Goal: Task Accomplishment & Management: Manage account settings

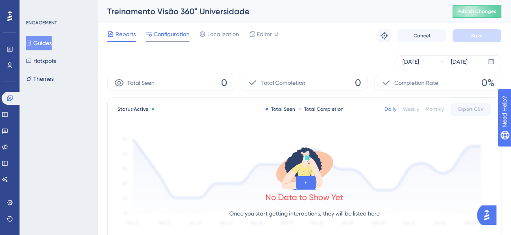
click at [175, 30] on span "Configuration" at bounding box center [172, 34] width 36 height 10
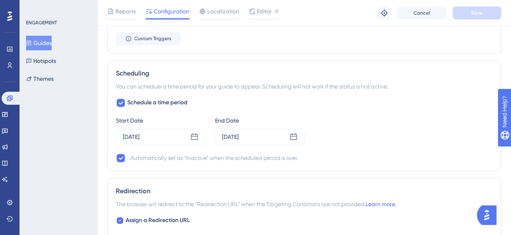
scroll to position [276, 0]
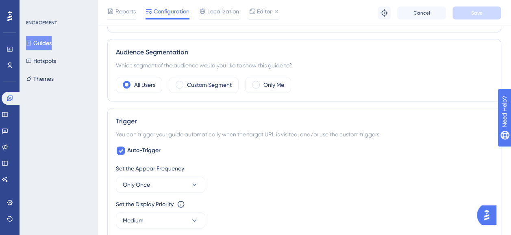
click at [37, 43] on button "Guides" at bounding box center [39, 43] width 26 height 15
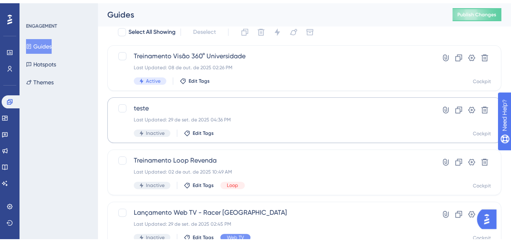
scroll to position [41, 0]
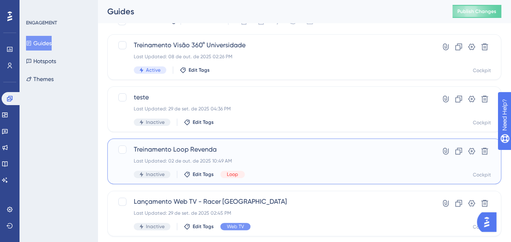
click at [274, 157] on div "Treinamento Loop Revenda Last Updated: [DATE] 10:49 AM Inactive Edit Tags Loop" at bounding box center [272, 160] width 276 height 33
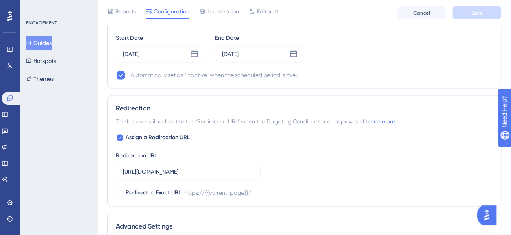
scroll to position [610, 0]
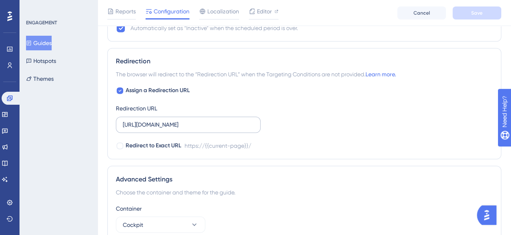
click at [121, 123] on label "[URL][DOMAIN_NAME]" at bounding box center [188, 125] width 145 height 16
click at [123, 123] on input "[URL][DOMAIN_NAME]" at bounding box center [188, 124] width 131 height 9
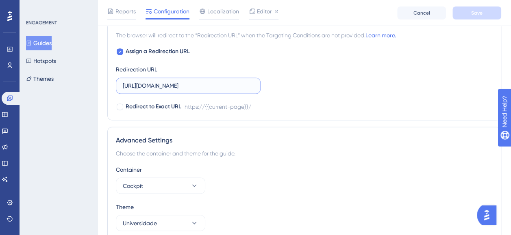
scroll to position [683, 0]
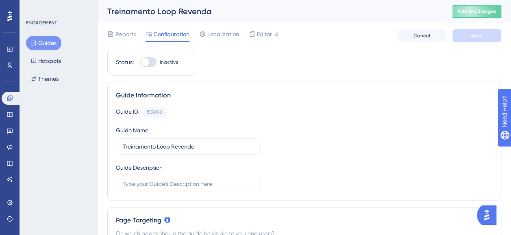
click at [48, 41] on button "Guides" at bounding box center [43, 43] width 35 height 15
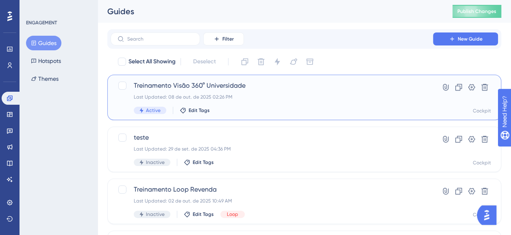
click at [320, 94] on div "Last Updated: 08 de out. de 2025 02:26 PM" at bounding box center [272, 97] width 276 height 7
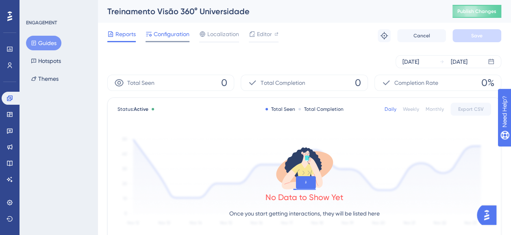
click at [172, 36] on span "Configuration" at bounding box center [172, 34] width 36 height 10
